Goal: Use online tool/utility: Utilize a website feature to perform a specific function

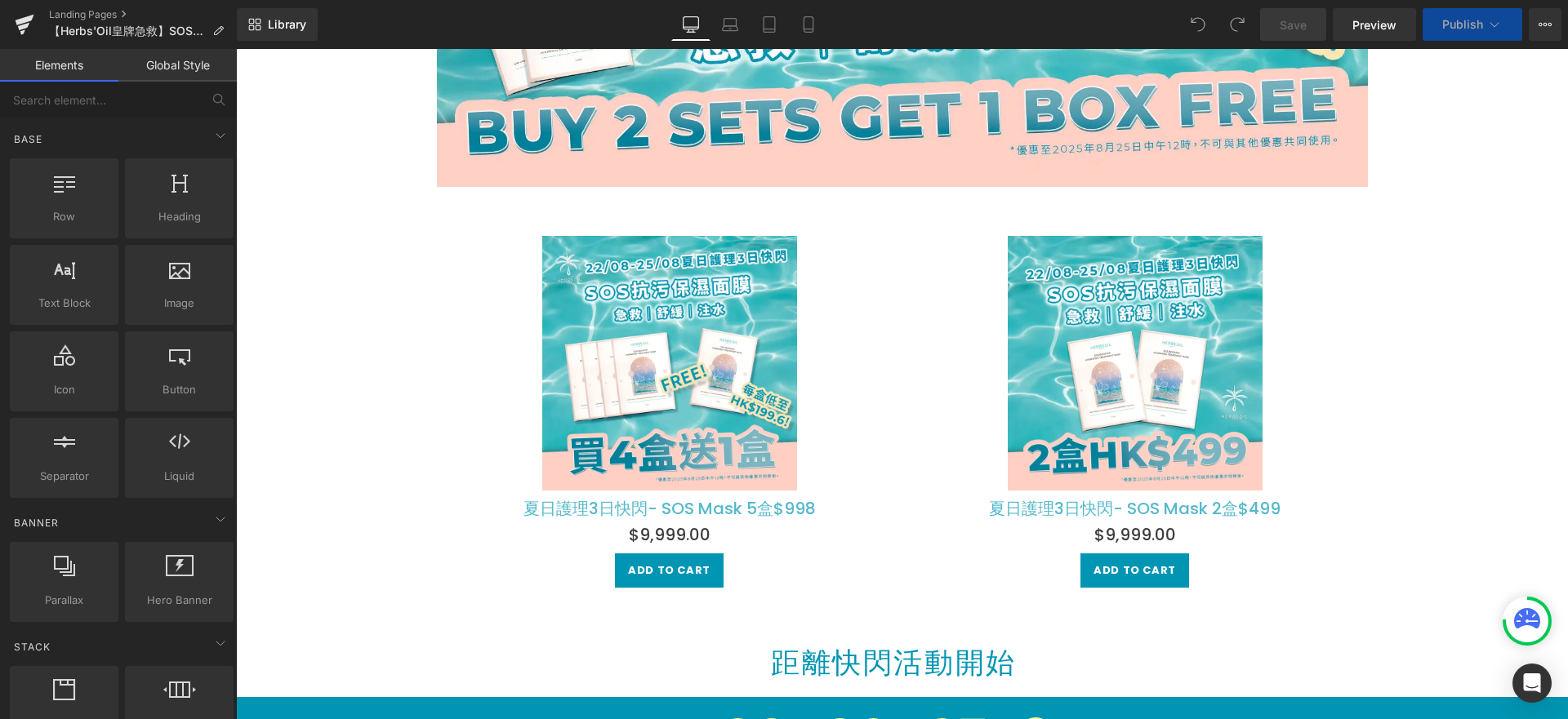
scroll to position [783, 0]
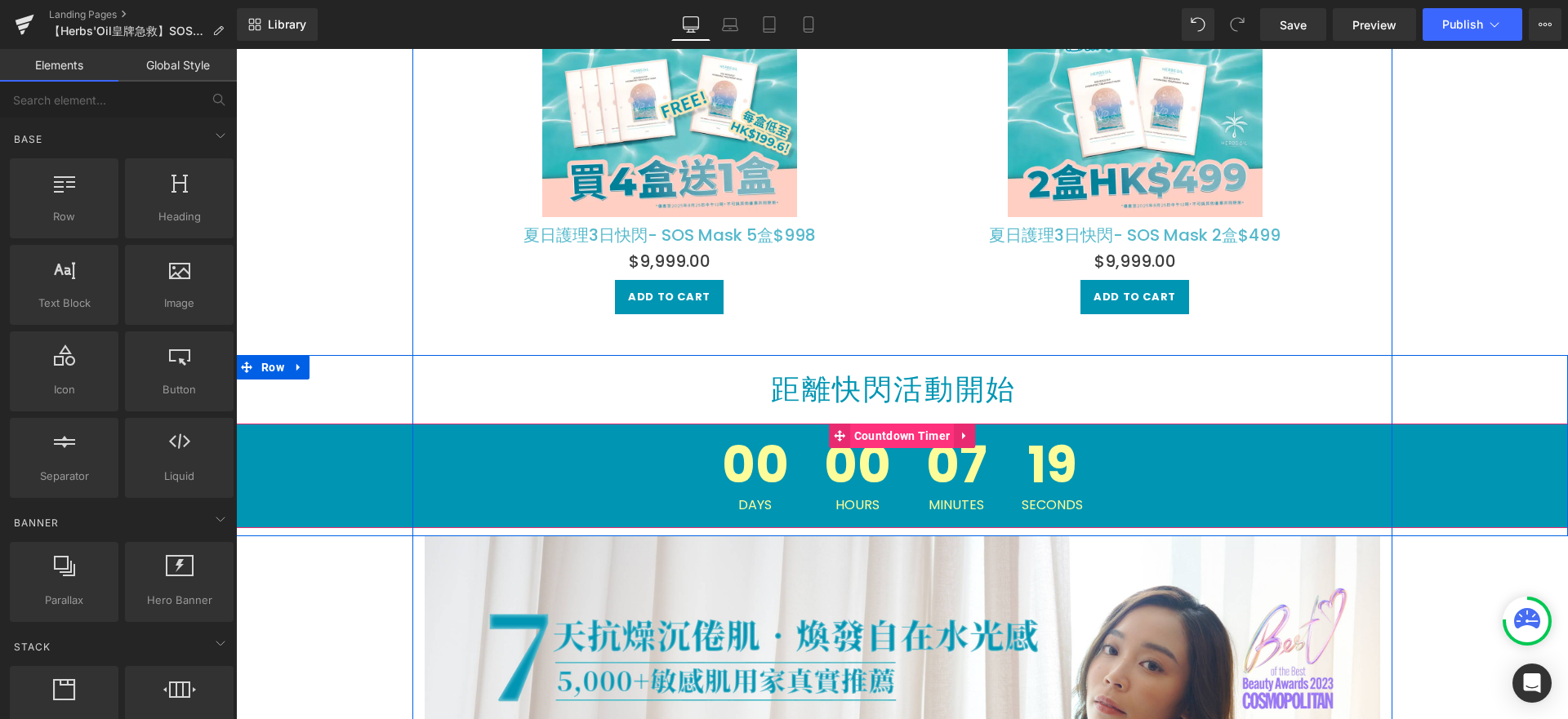
click at [885, 436] on span "Countdown Timer" at bounding box center [902, 435] width 104 height 24
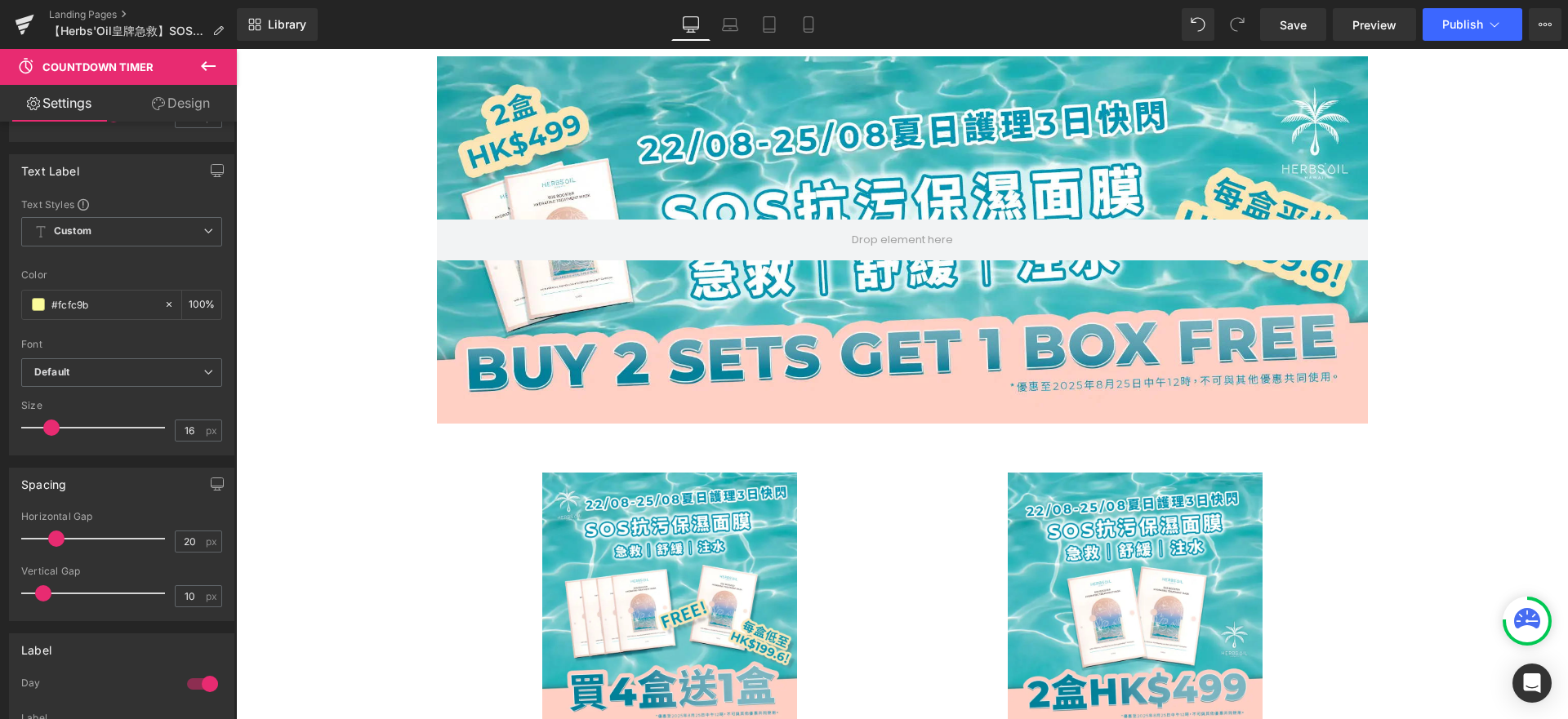
scroll to position [700, 0]
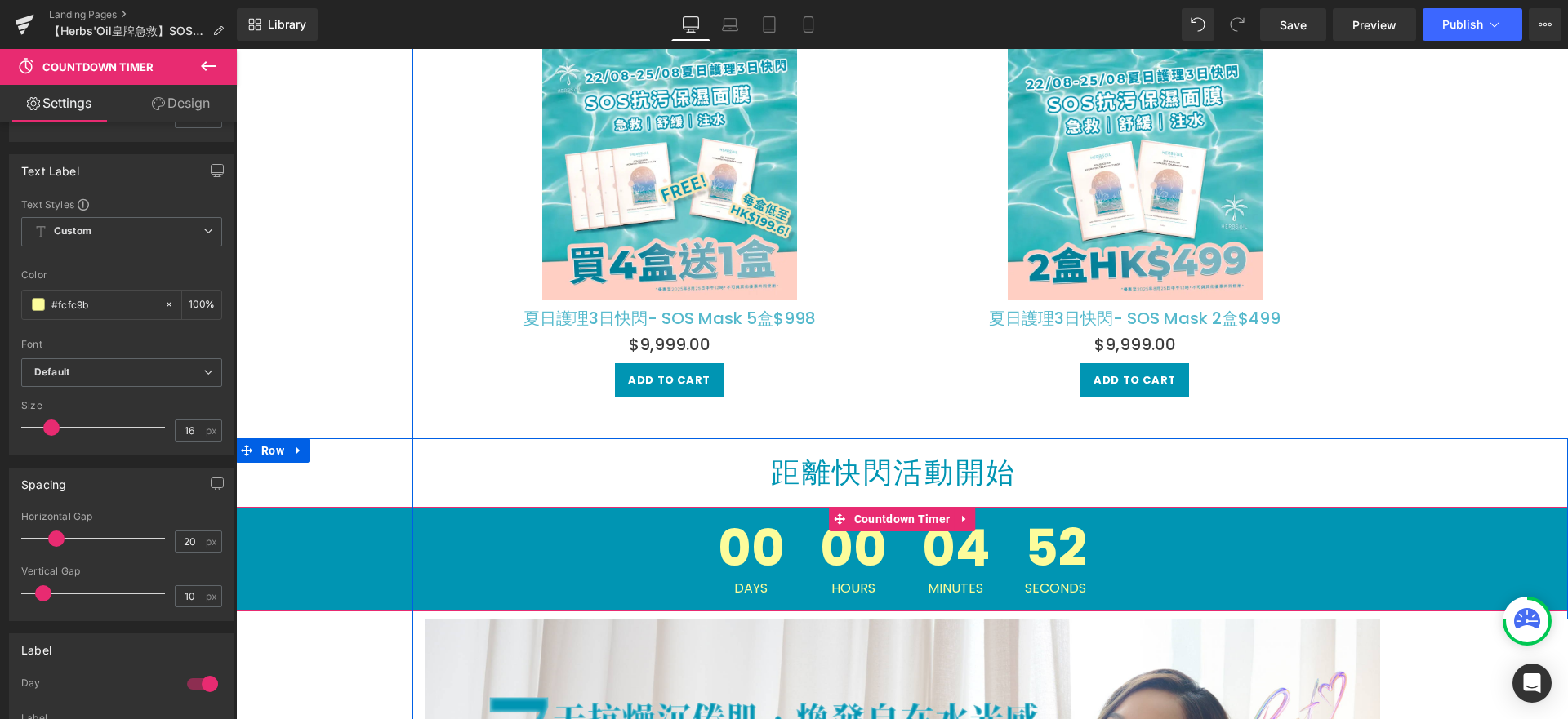
click at [793, 566] on div "00 Days" at bounding box center [750, 559] width 100 height 104
click at [923, 524] on span "Countdown Timer" at bounding box center [902, 519] width 104 height 24
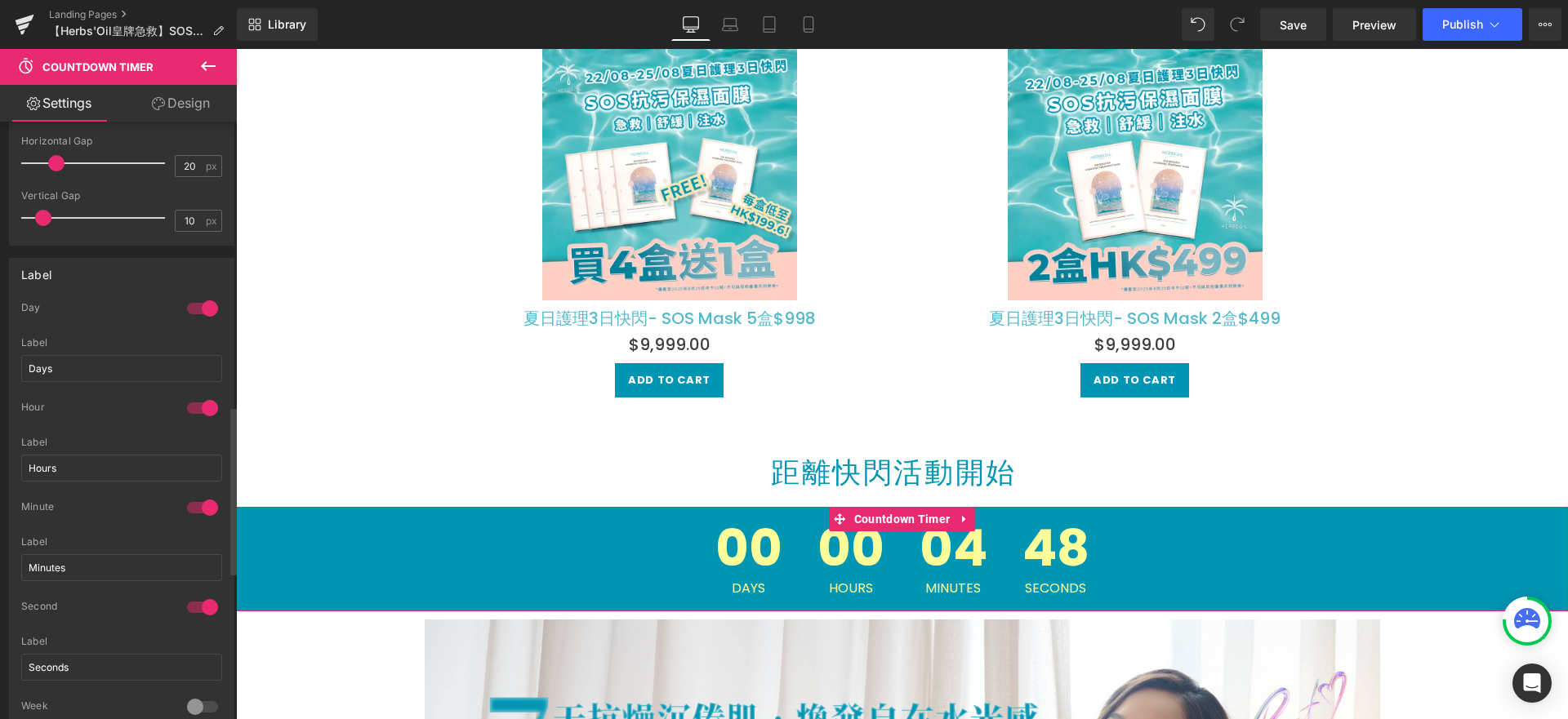
scroll to position [1009, 0]
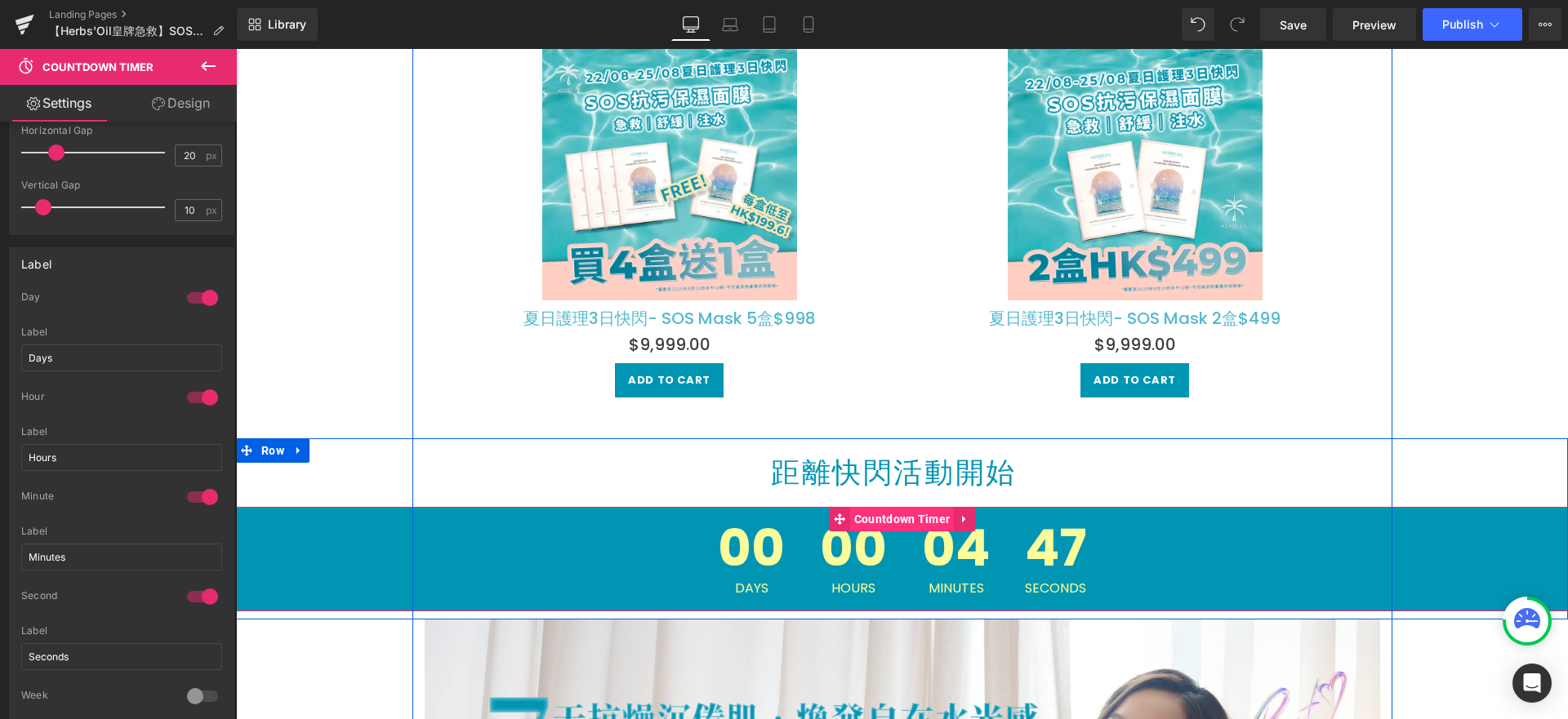
click at [872, 520] on span "Countdown Timer" at bounding box center [902, 519] width 104 height 24
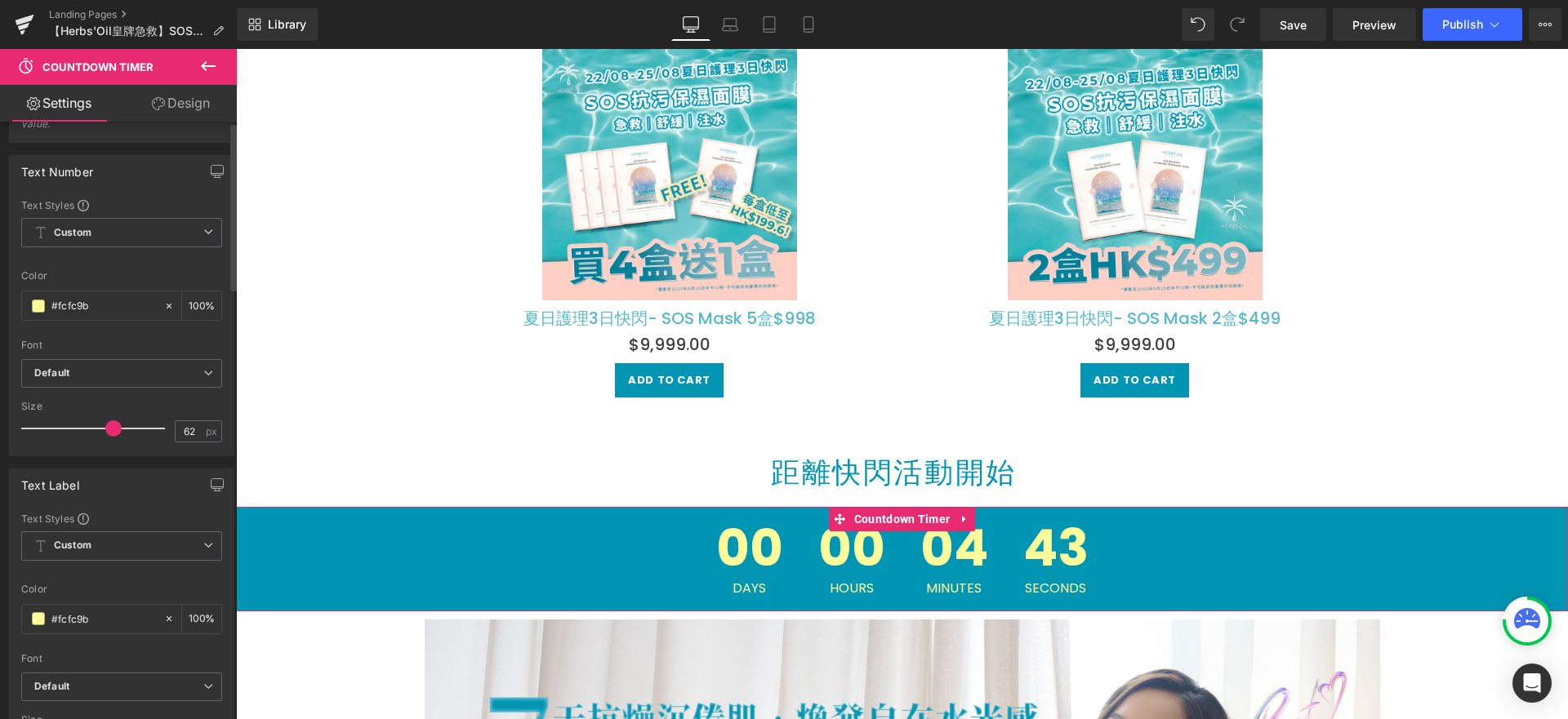
scroll to position [0, 0]
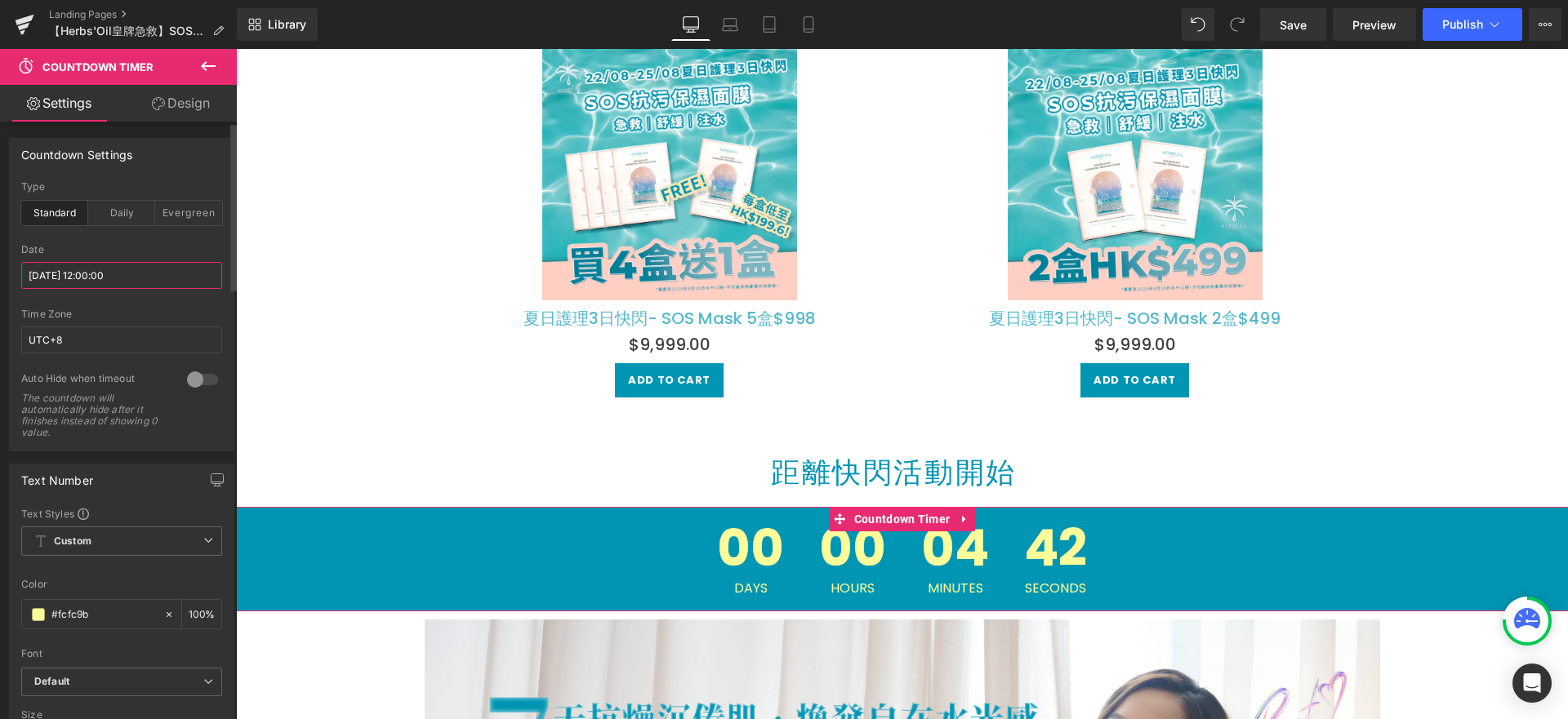
click at [84, 276] on input "[DATE] 12:00:00" at bounding box center [122, 276] width 201 height 27
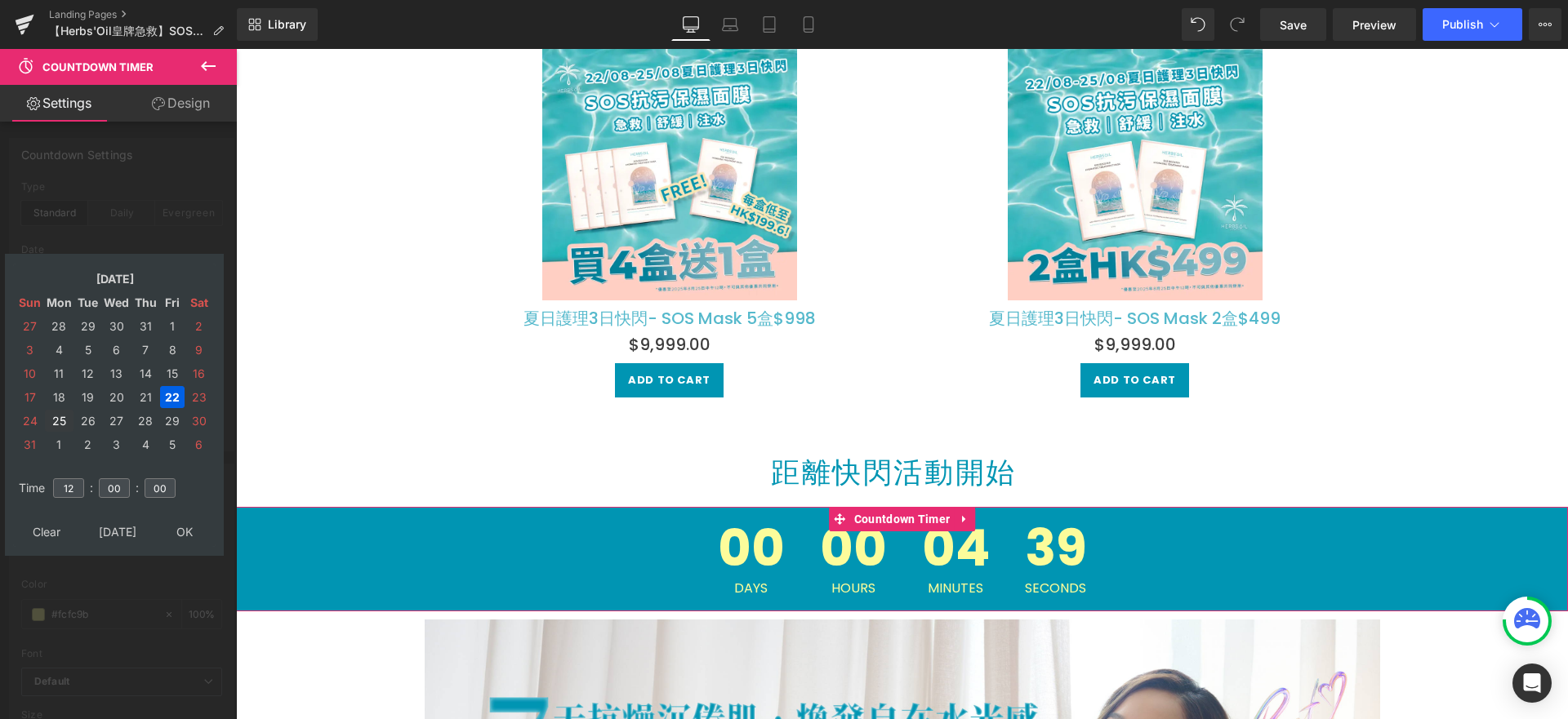
click at [60, 421] on td "25" at bounding box center [59, 421] width 29 height 22
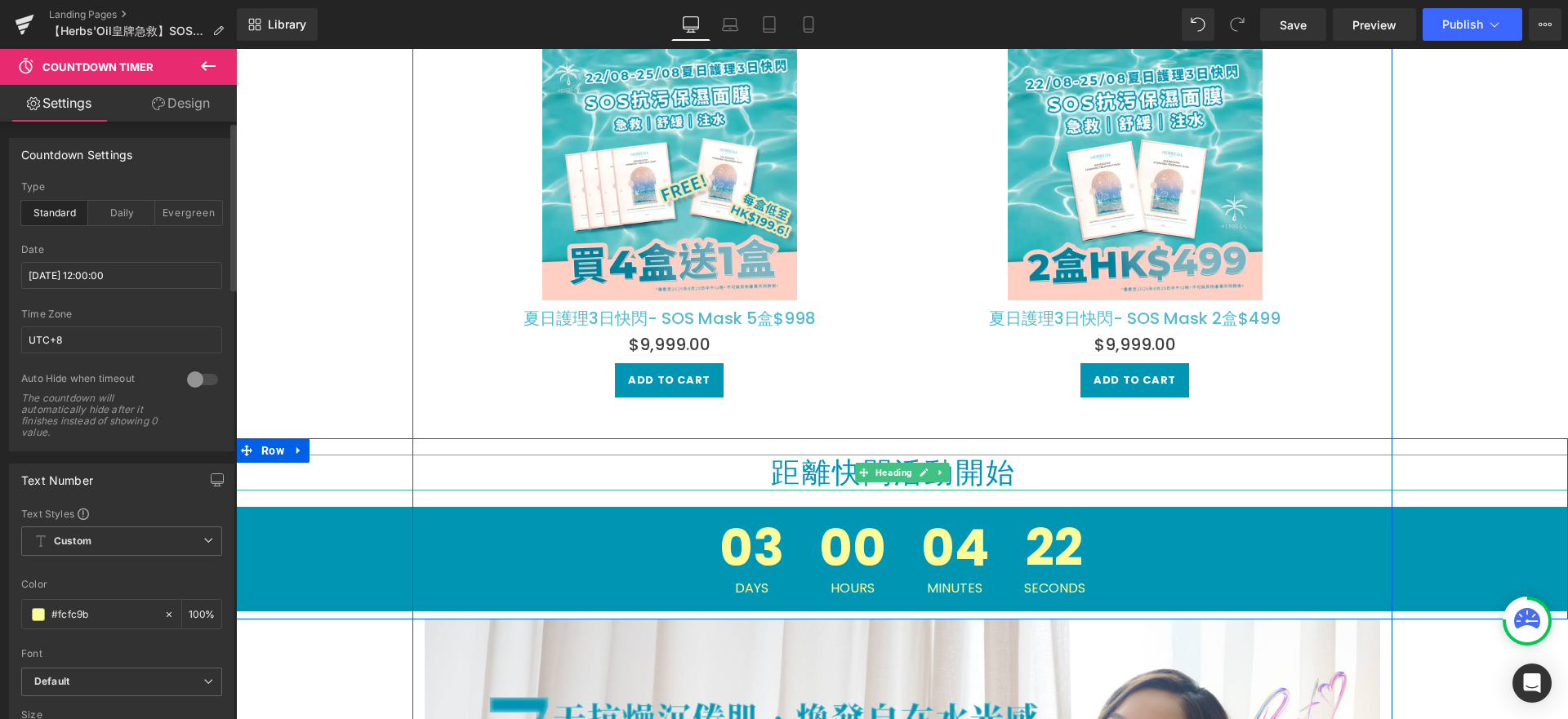
click at [996, 477] on h1 "距離快閃活動開始" at bounding box center [893, 473] width 1315 height 36
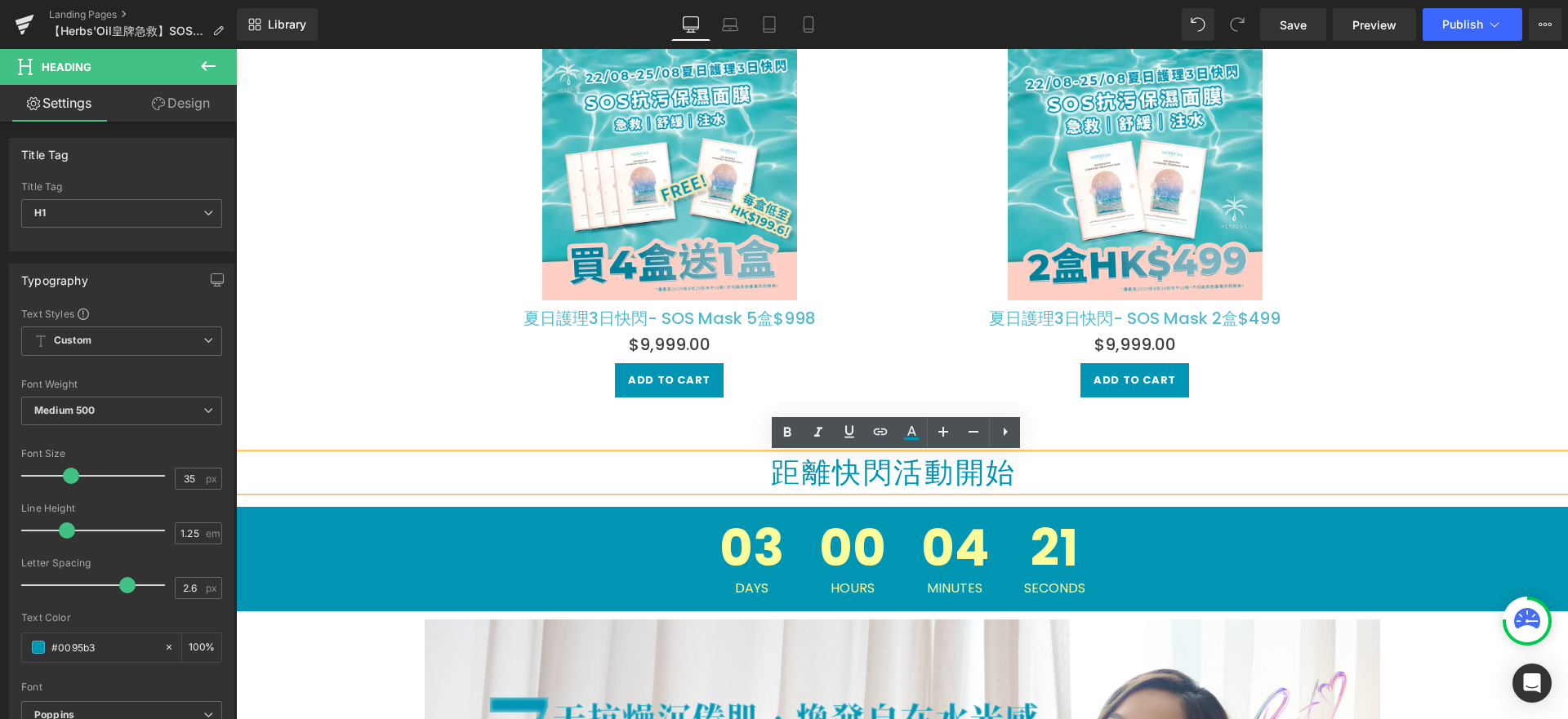
click at [1018, 474] on h1 "距離快閃活動開始" at bounding box center [893, 473] width 1315 height 36
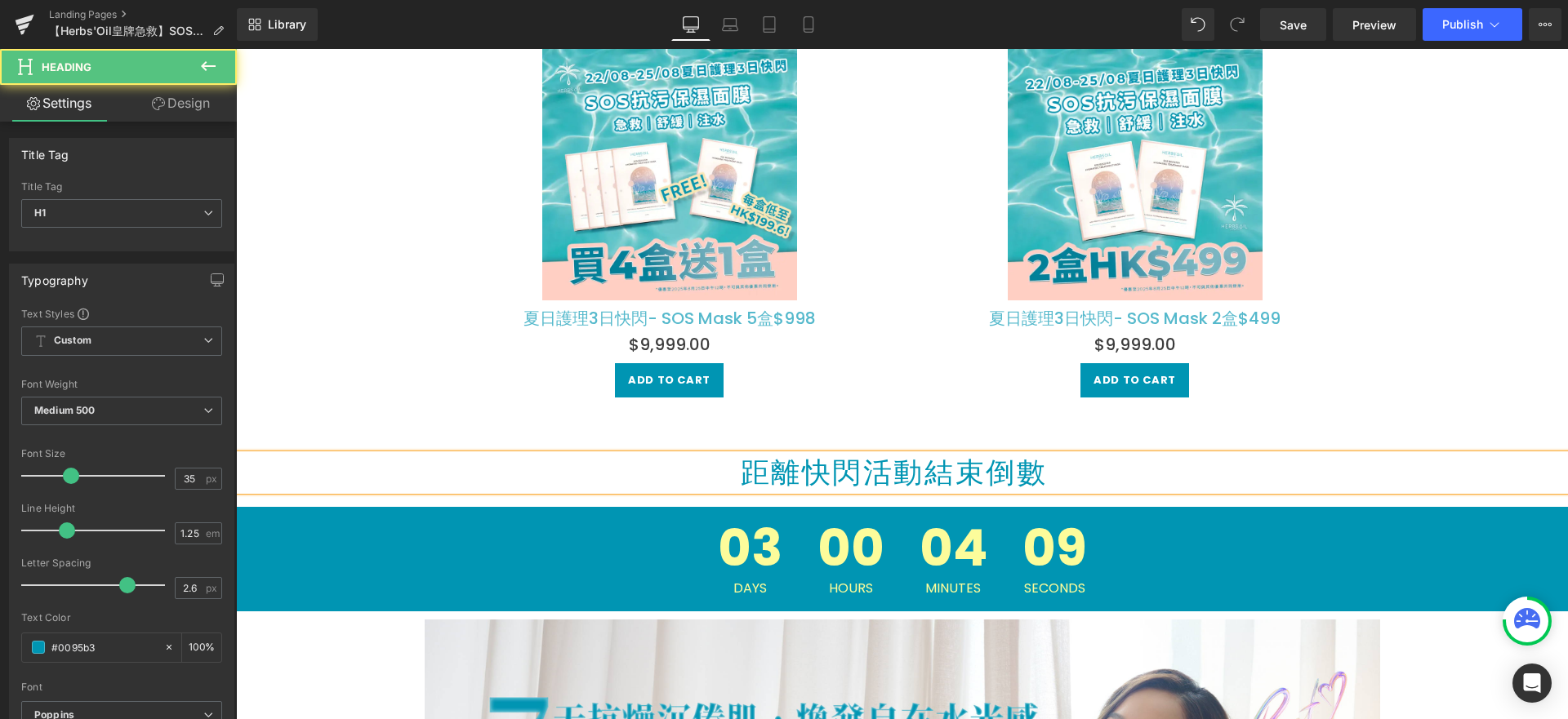
click at [786, 467] on h1 "距離快閃活動結束倒數" at bounding box center [893, 473] width 1315 height 36
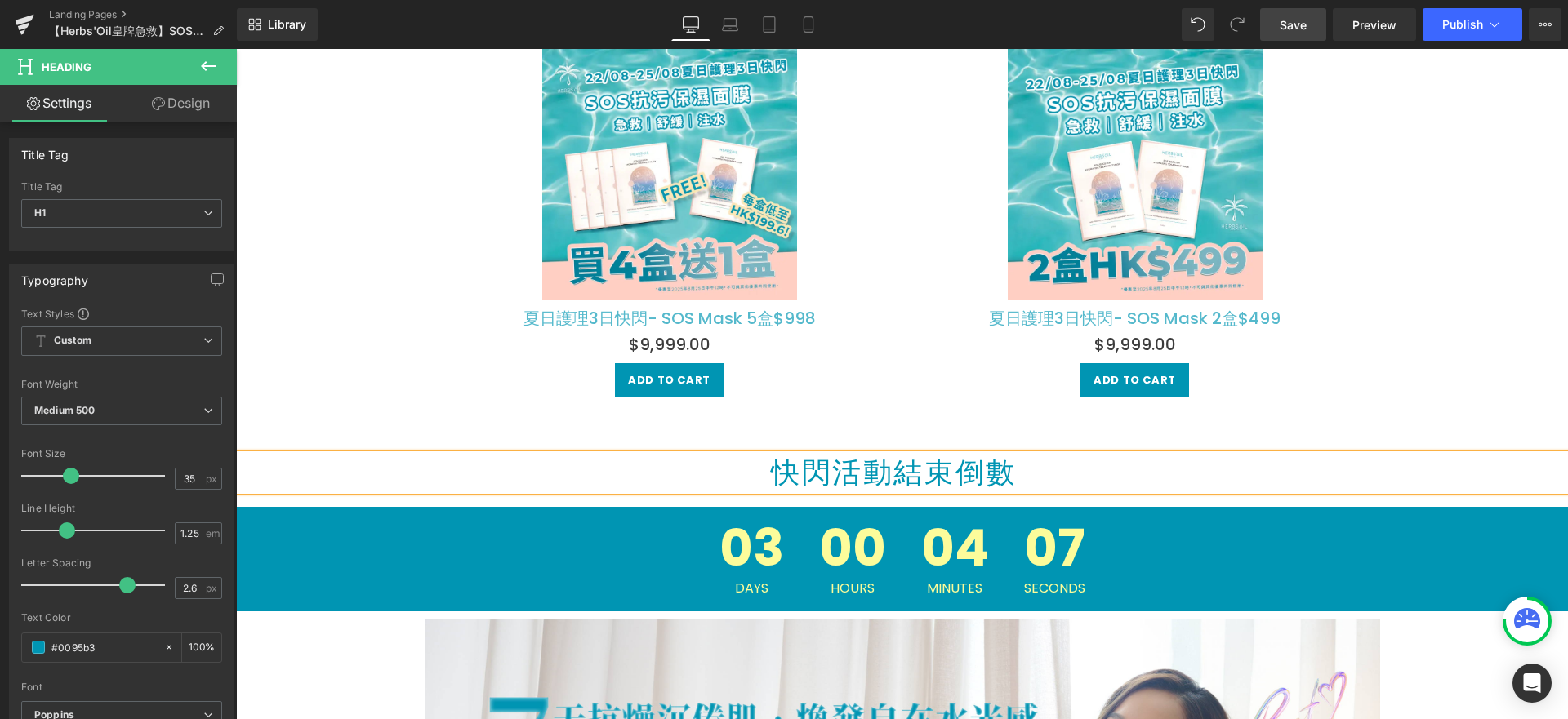
click at [1281, 25] on span "Save" at bounding box center [1292, 24] width 27 height 17
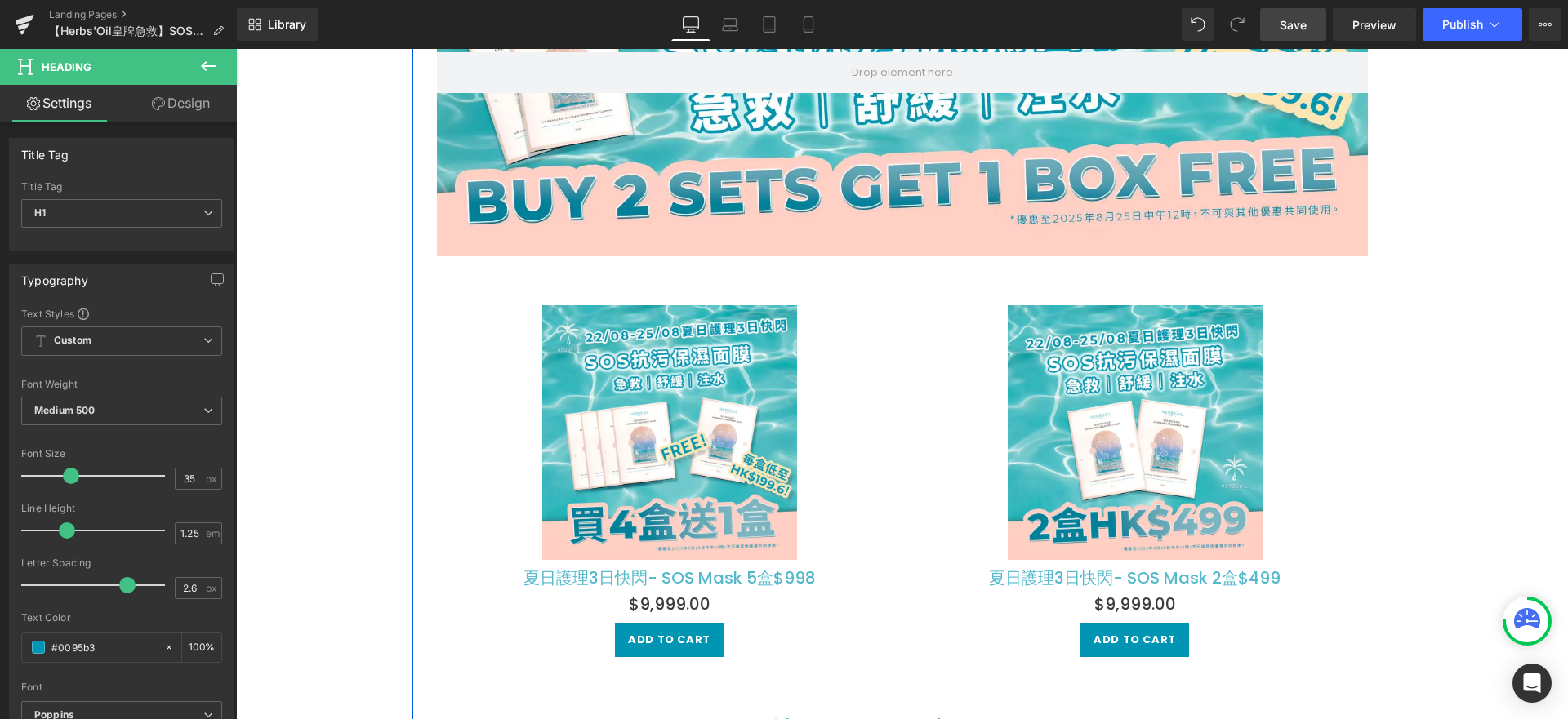
scroll to position [797, 0]
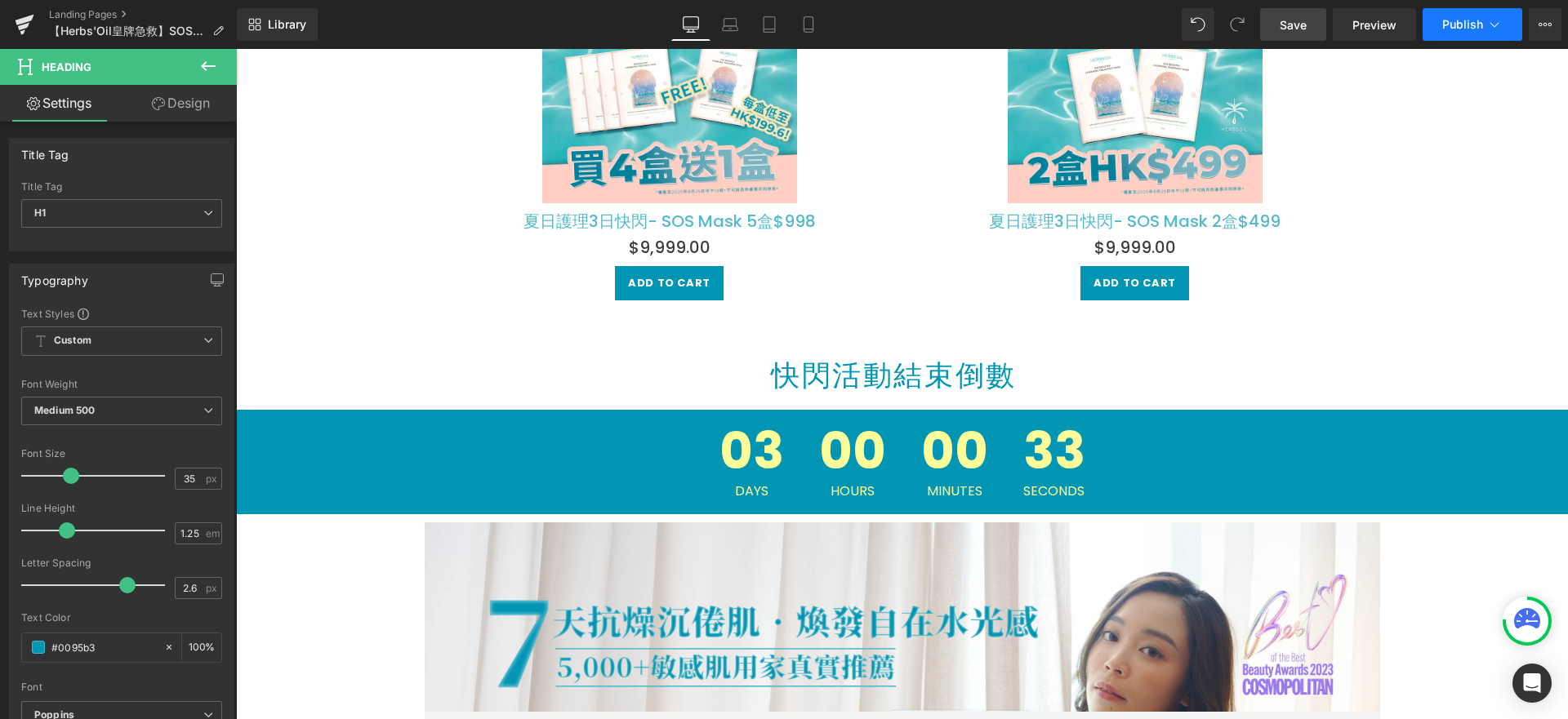
click at [1458, 31] on span "Publish" at bounding box center [1461, 24] width 40 height 13
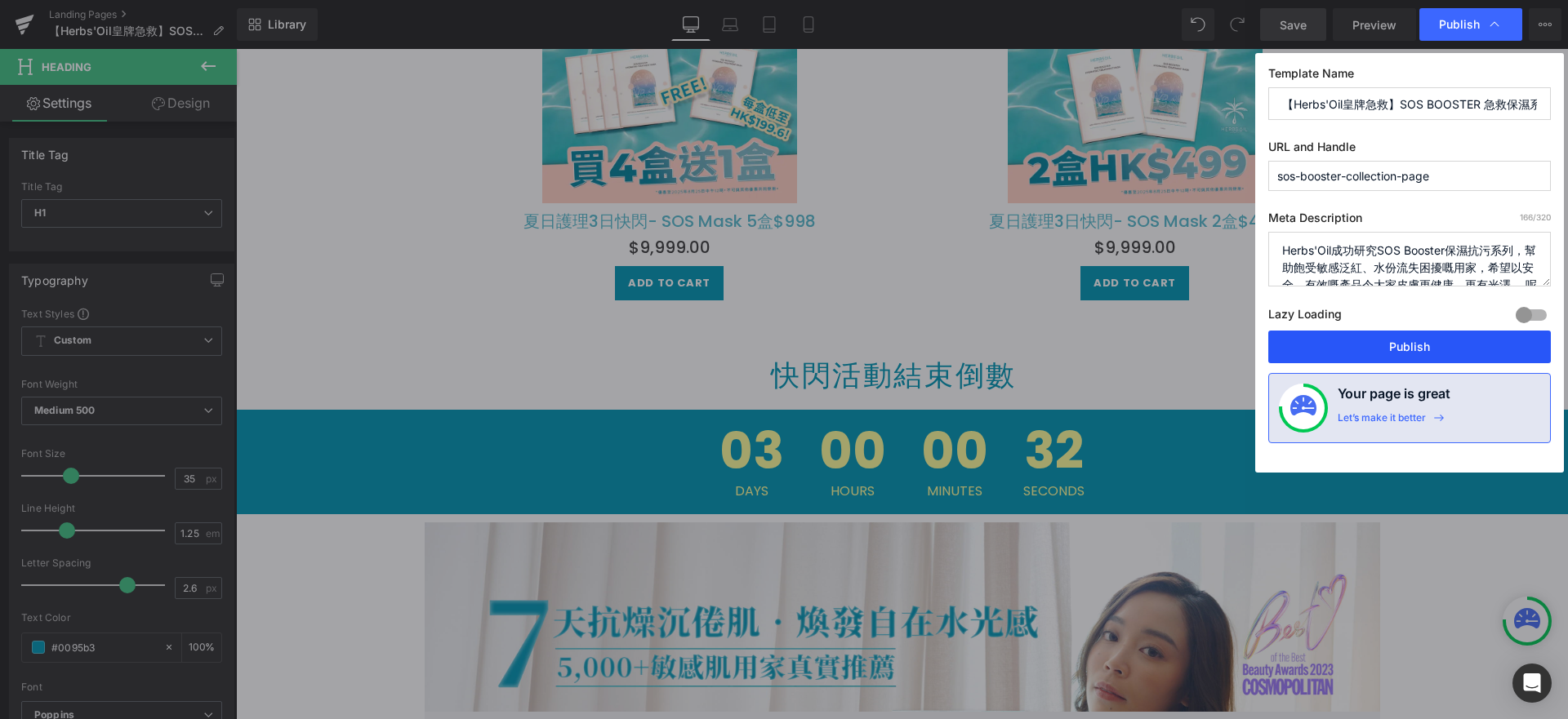
drag, startPoint x: 1388, startPoint y: 341, endPoint x: 626, endPoint y: 285, distance: 764.1
click at [1388, 341] on button "Publish" at bounding box center [1409, 346] width 283 height 32
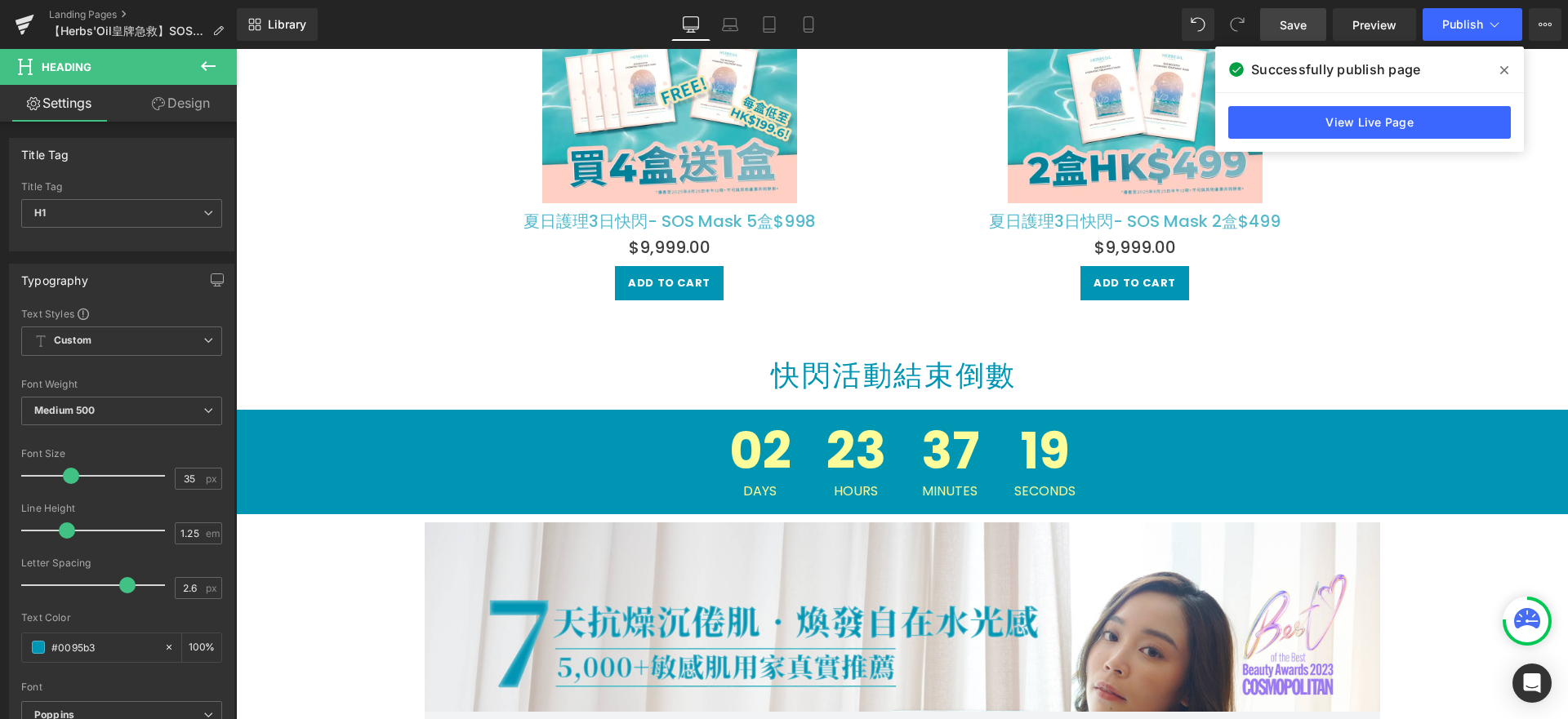
click at [1501, 69] on icon at bounding box center [1503, 70] width 8 height 13
